Goal: Participate in discussion

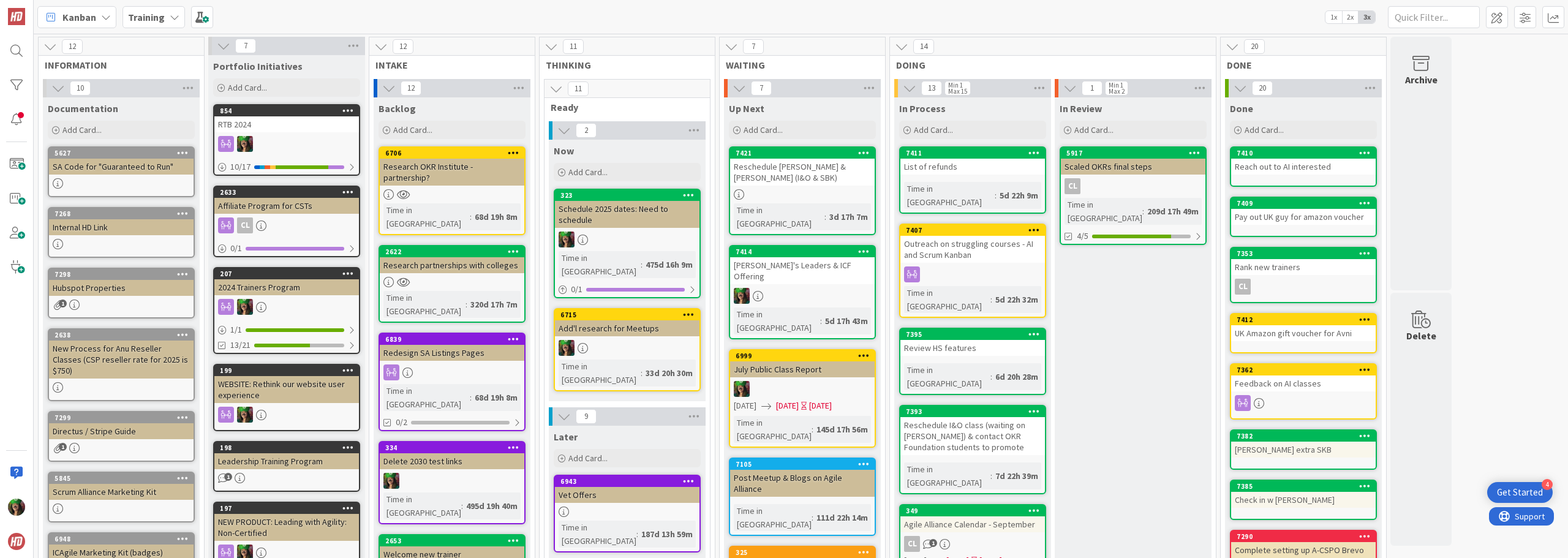
click at [155, 18] on b "Training" at bounding box center [147, 17] width 37 height 12
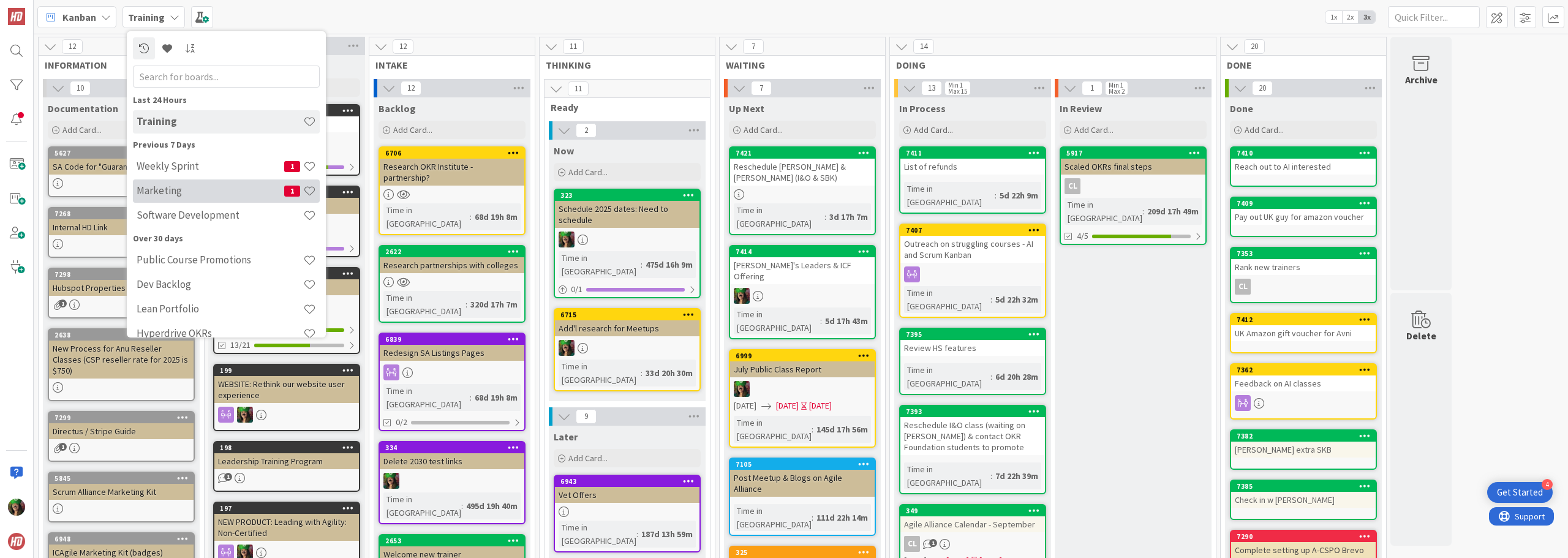
click at [157, 184] on h4 "Marketing" at bounding box center [211, 190] width 148 height 12
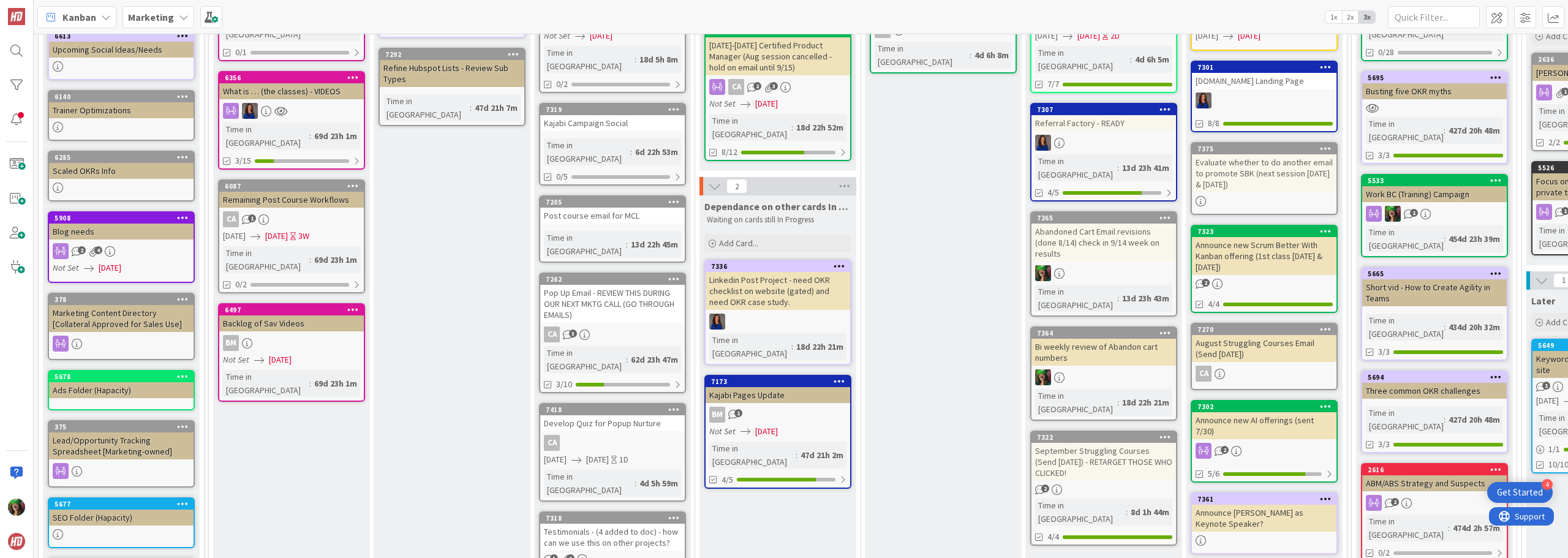
scroll to position [245, 0]
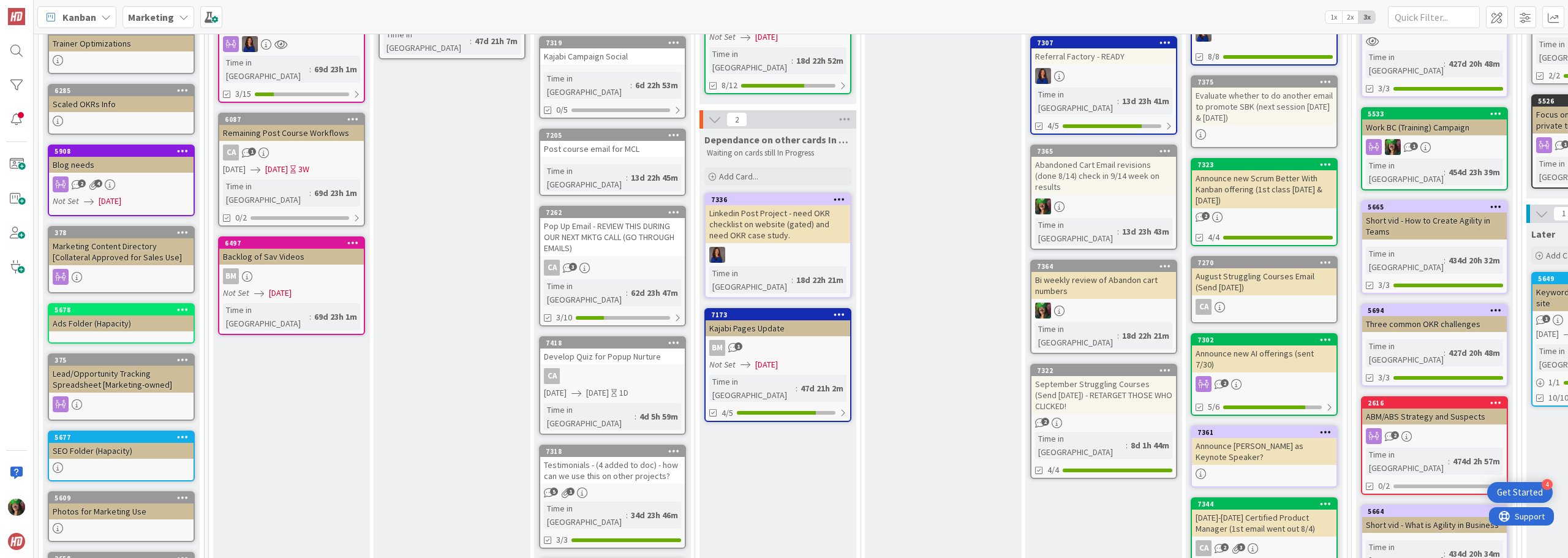
click at [606, 457] on div "Testimonials - (4 added to doc) - how can we use this on other projects?" at bounding box center [612, 471] width 145 height 27
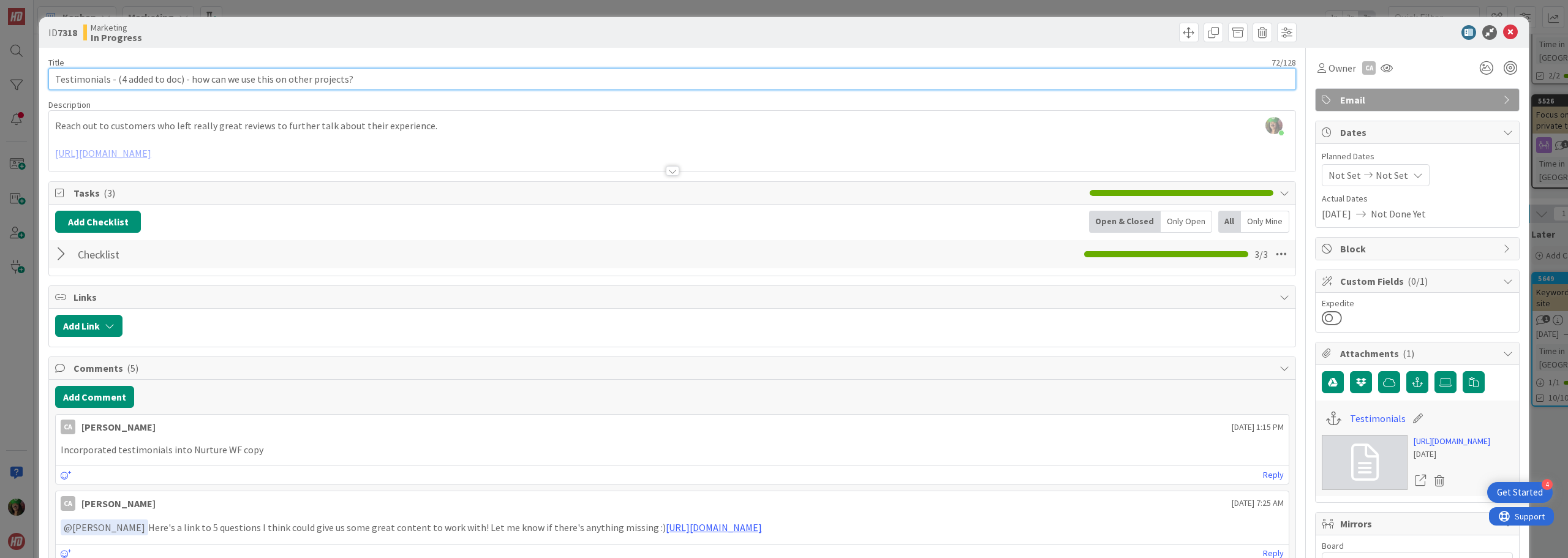
click at [120, 79] on input "Testimonials - (4 added to doc) - how can we use this on other projects?" at bounding box center [672, 79] width 1248 height 22
type input "Testimonials - (5 added to doc) - how can we use this on other projects?"
click at [243, 106] on div "Description" at bounding box center [672, 105] width 1248 height 11
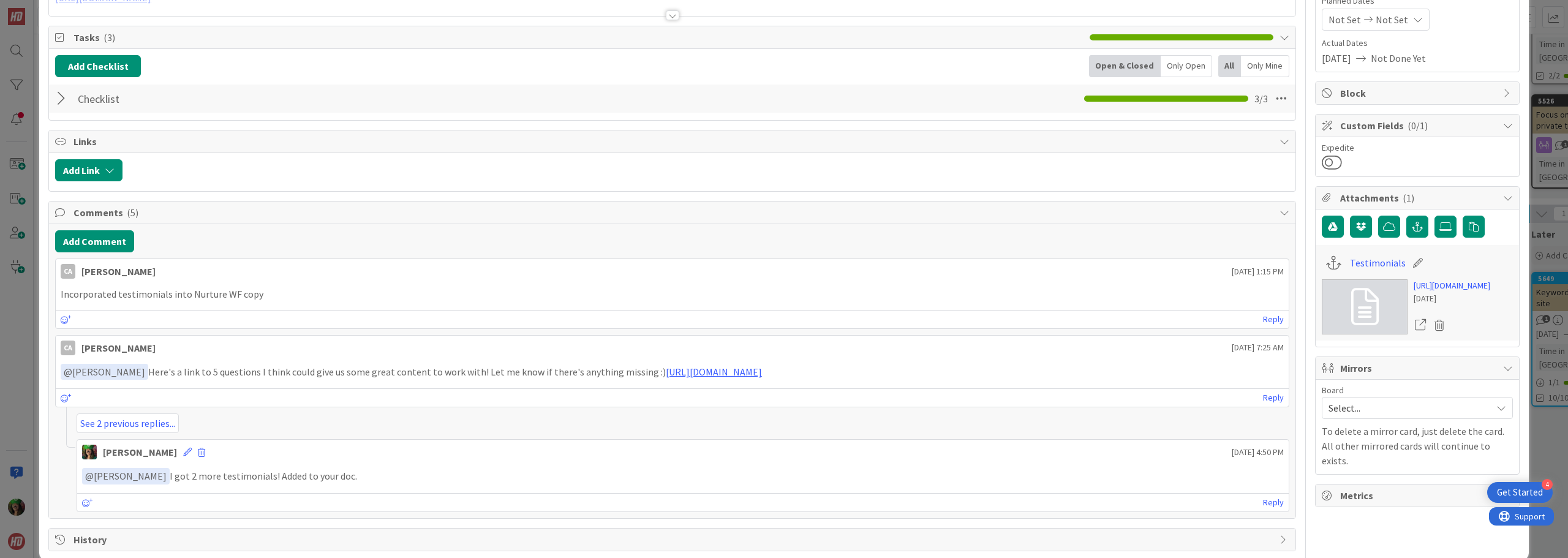
scroll to position [175, 0]
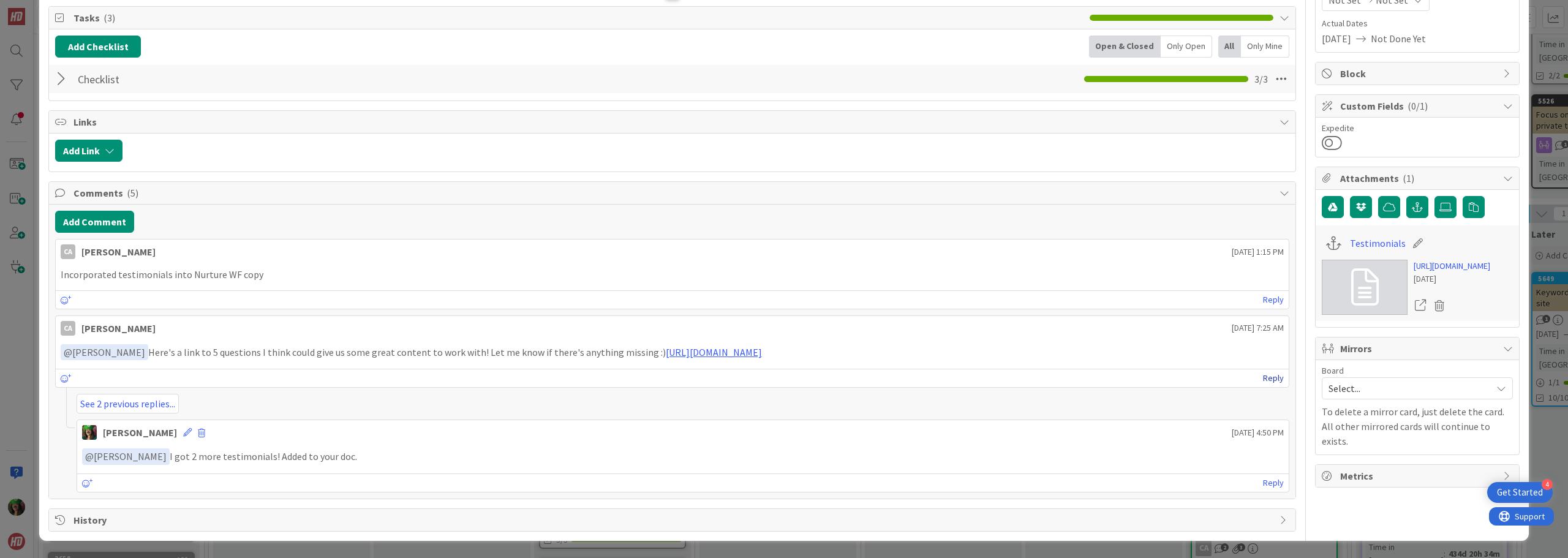
click at [1264, 381] on link "Reply" at bounding box center [1273, 378] width 21 height 15
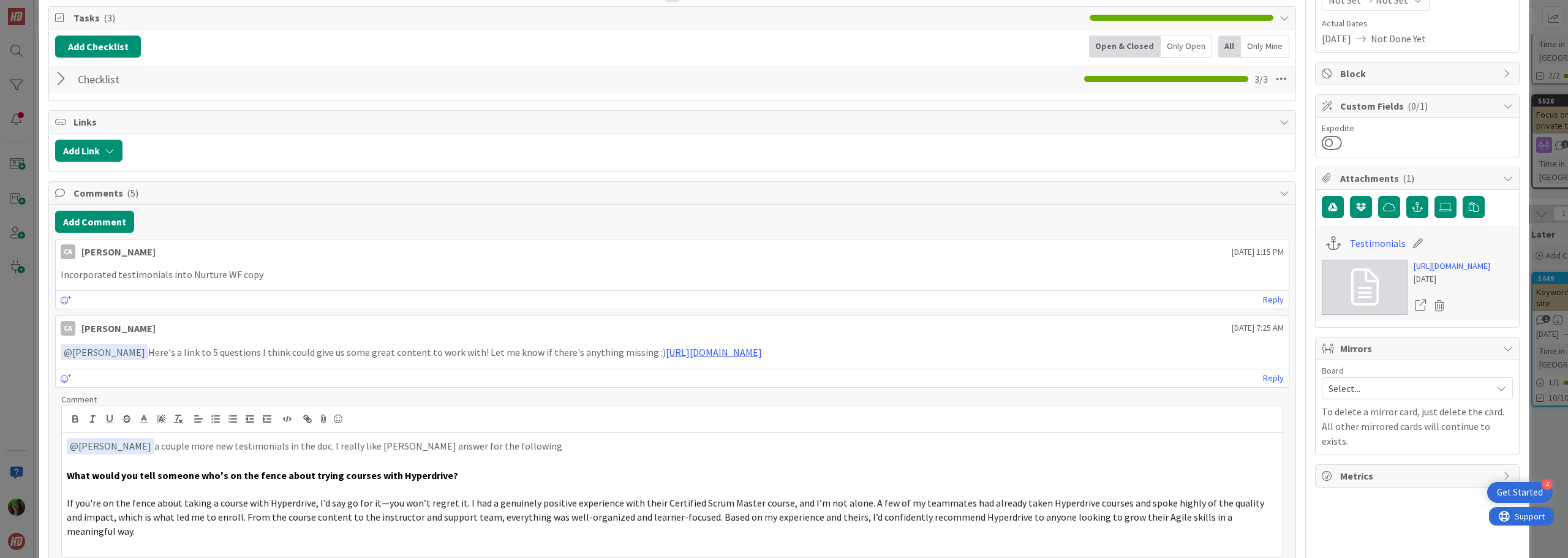
scroll to position [237, 0]
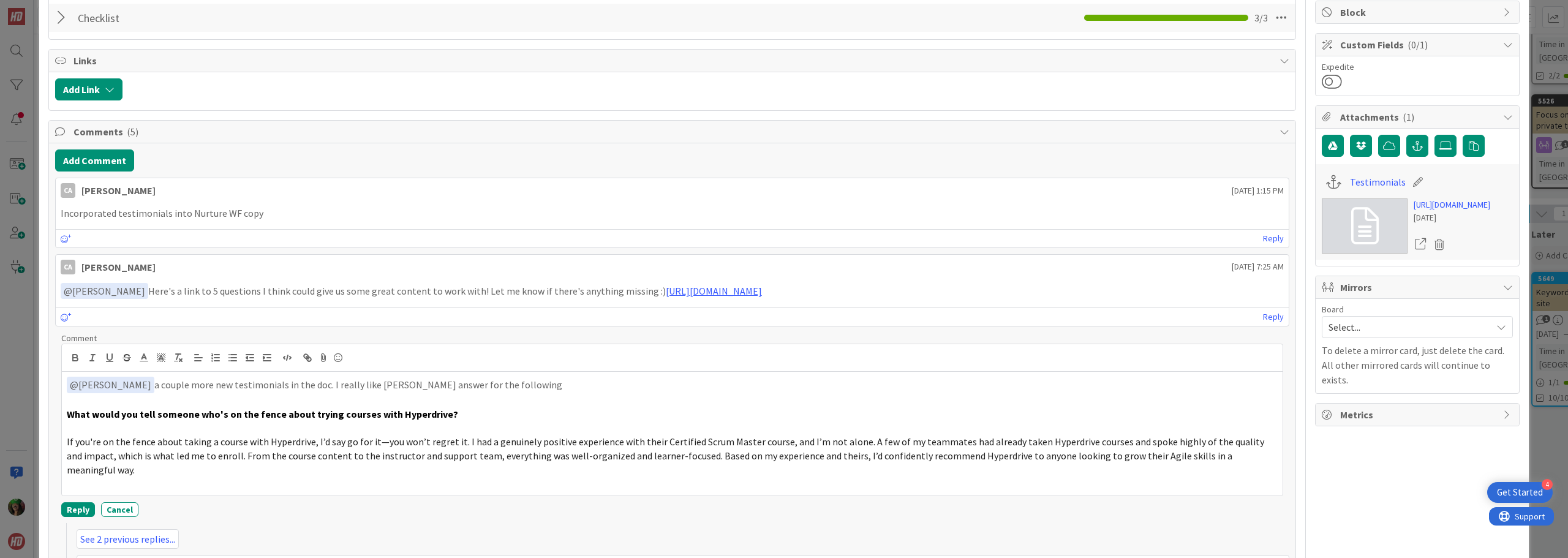
click at [550, 385] on p "﻿ @ [PERSON_NAME] ﻿ a couple more new testimonials in the doc. I really like [P…" at bounding box center [672, 384] width 1211 height 17
click at [81, 502] on button "Reply" at bounding box center [78, 509] width 34 height 15
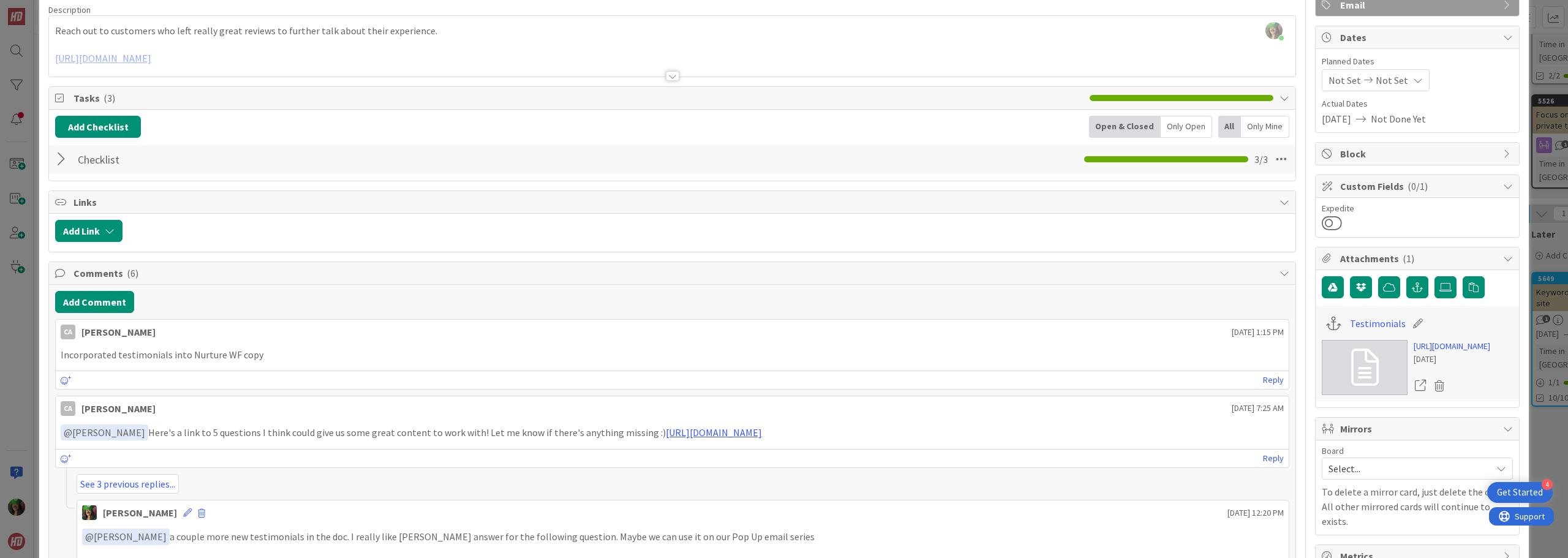
scroll to position [0, 0]
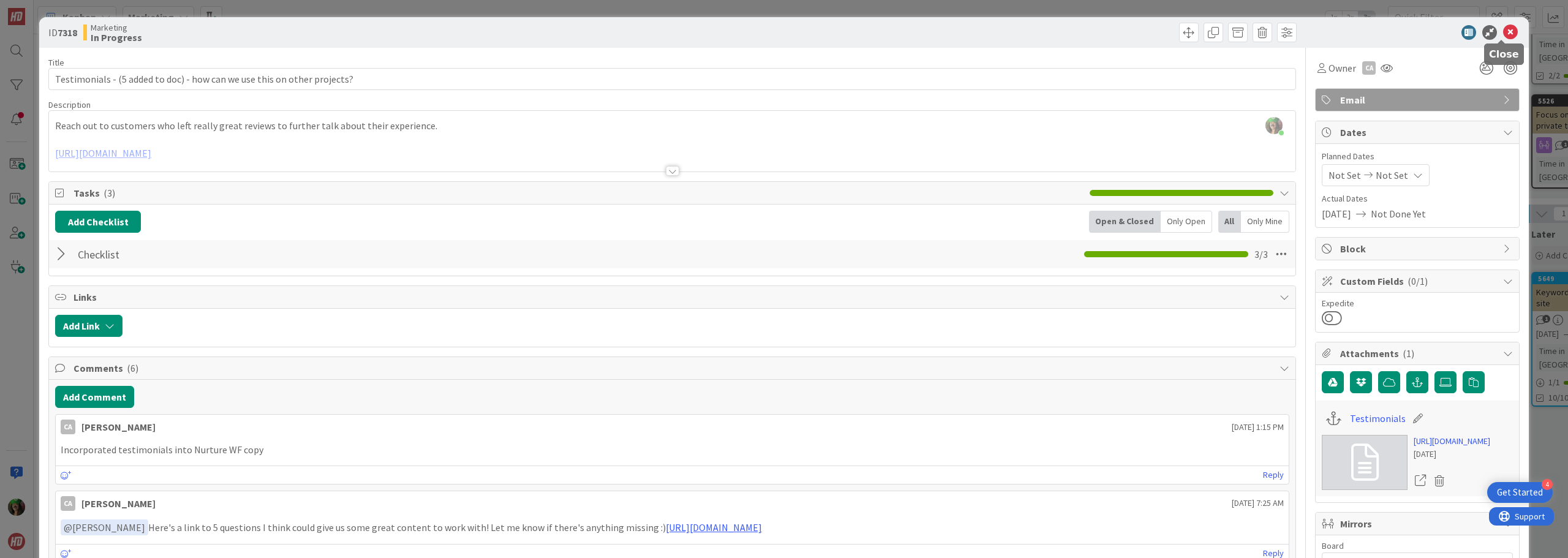
click at [1503, 32] on icon at bounding box center [1510, 33] width 15 height 15
